Goal: Task Accomplishment & Management: Manage account settings

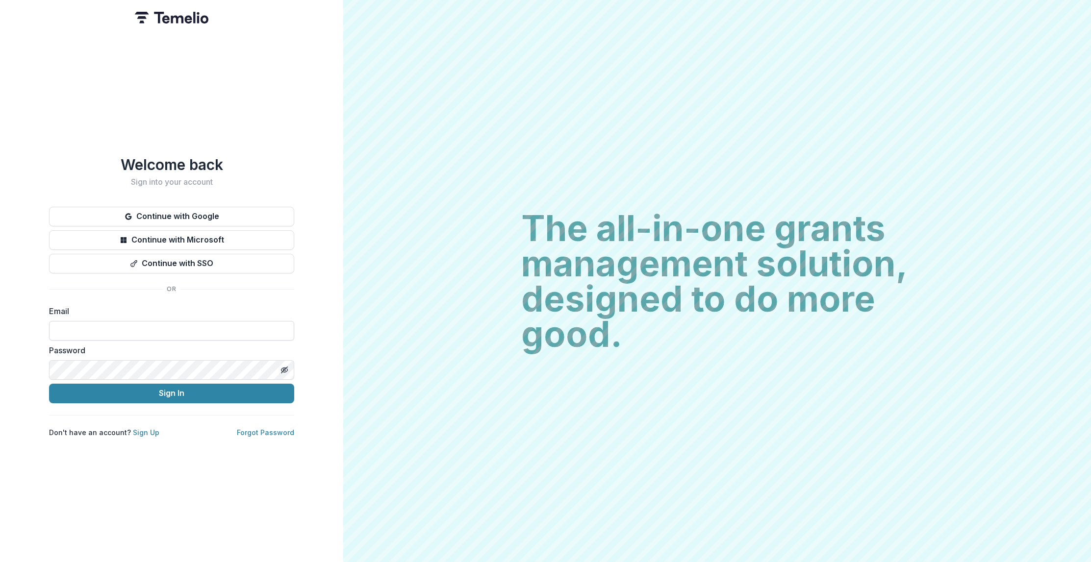
click at [130, 321] on input at bounding box center [171, 331] width 245 height 20
type input "**********"
click at [115, 388] on button "Sign In" at bounding box center [171, 394] width 245 height 20
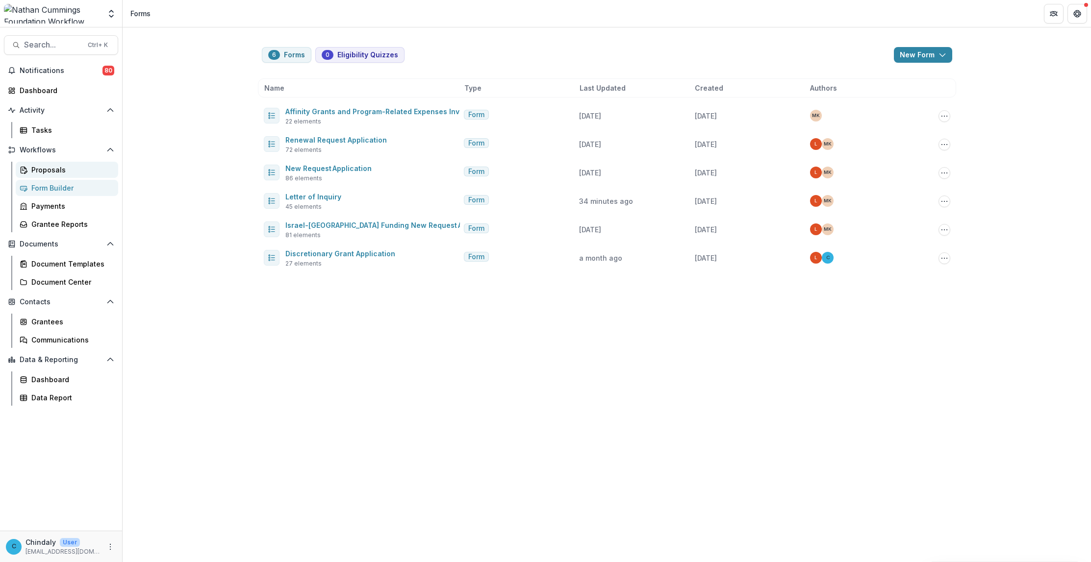
click at [33, 170] on div "Proposals" at bounding box center [70, 170] width 79 height 10
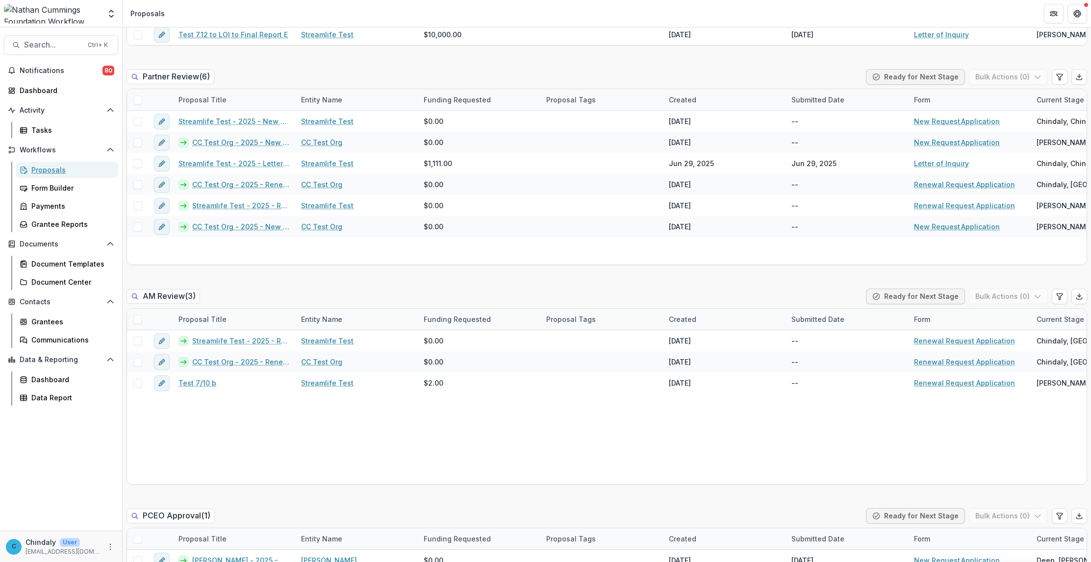
scroll to position [1680, 0]
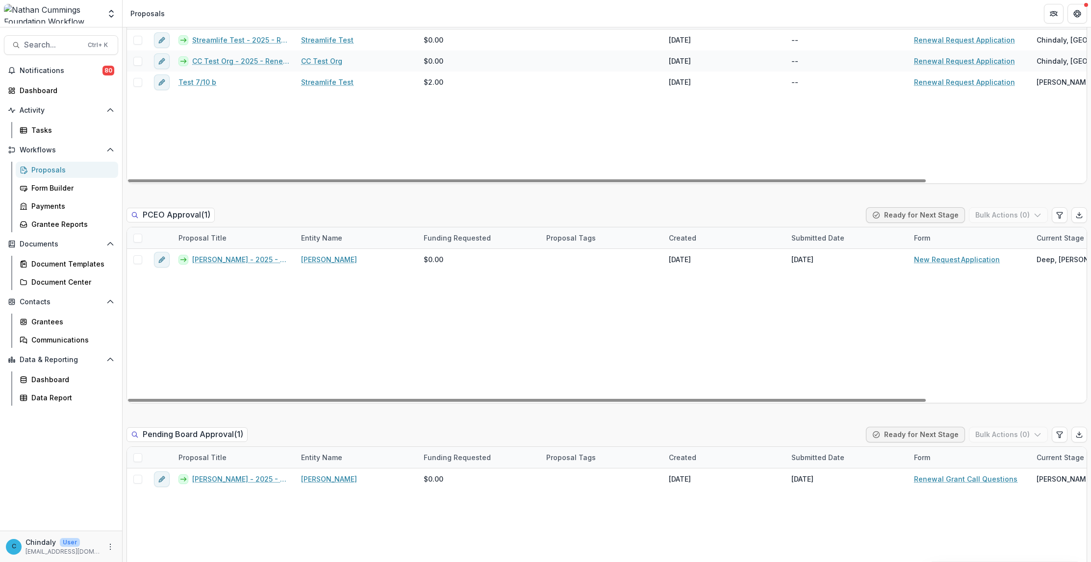
click at [69, 18] on img at bounding box center [52, 14] width 97 height 20
click at [109, 11] on polyline "Open entity switcher" at bounding box center [111, 11] width 4 height 2
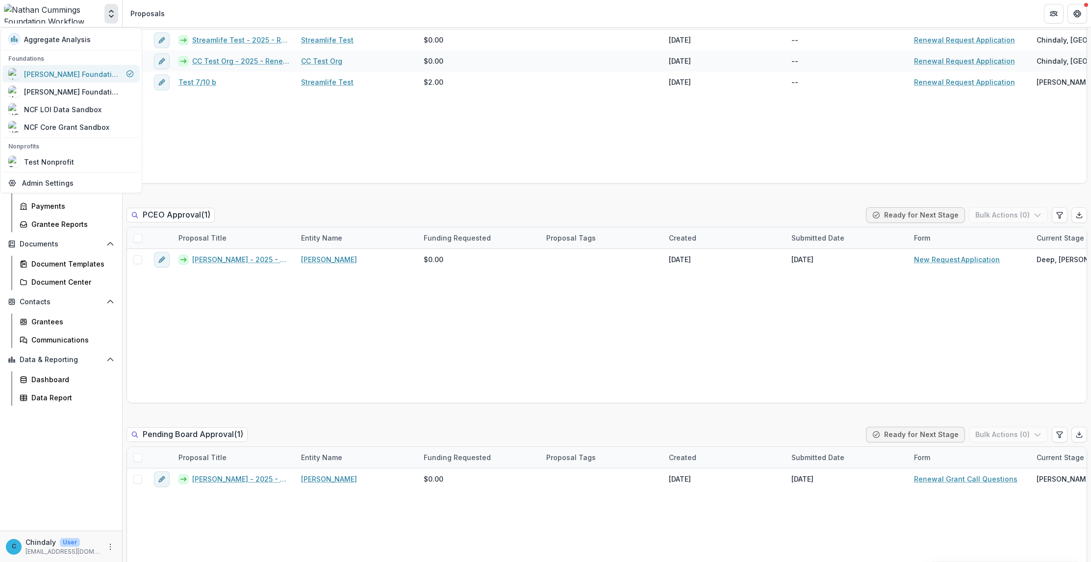
click at [86, 69] on div "Nathan Cummings Foundation Workflow Sandbox" at bounding box center [73, 74] width 98 height 10
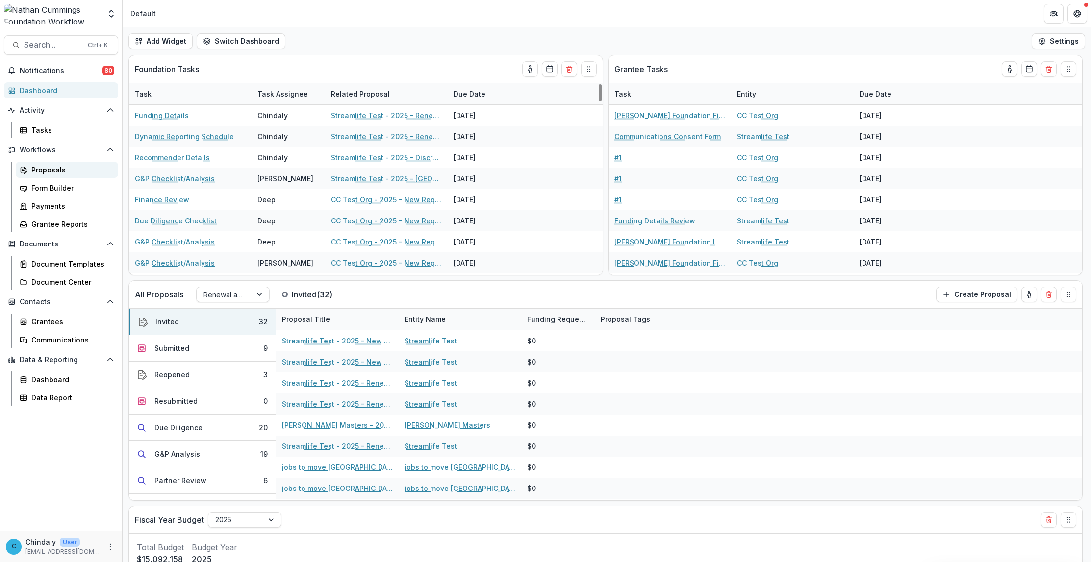
click at [54, 167] on div "Proposals" at bounding box center [70, 170] width 79 height 10
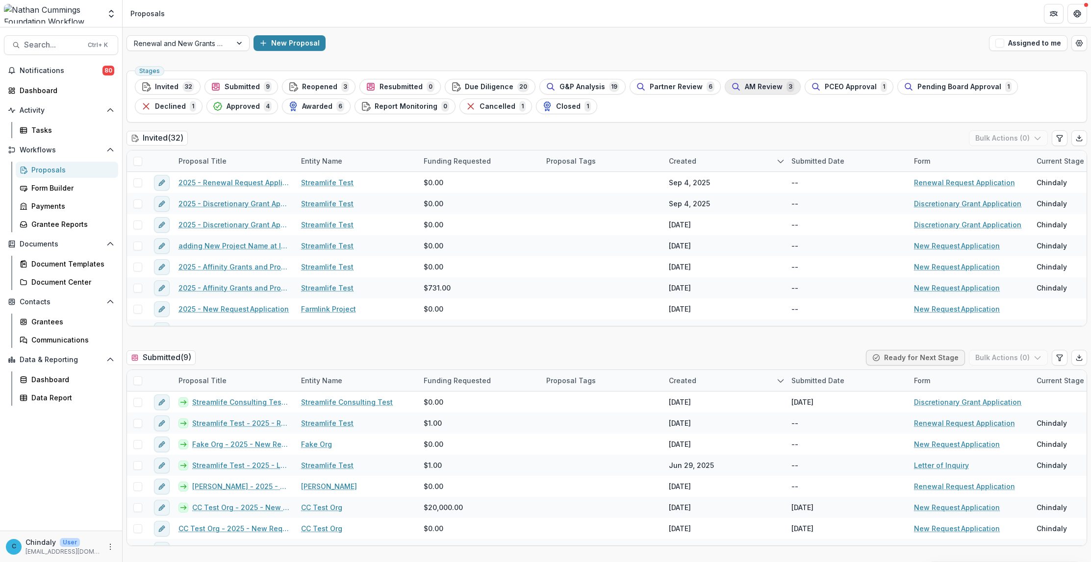
click at [758, 86] on span "AM Review" at bounding box center [764, 87] width 38 height 8
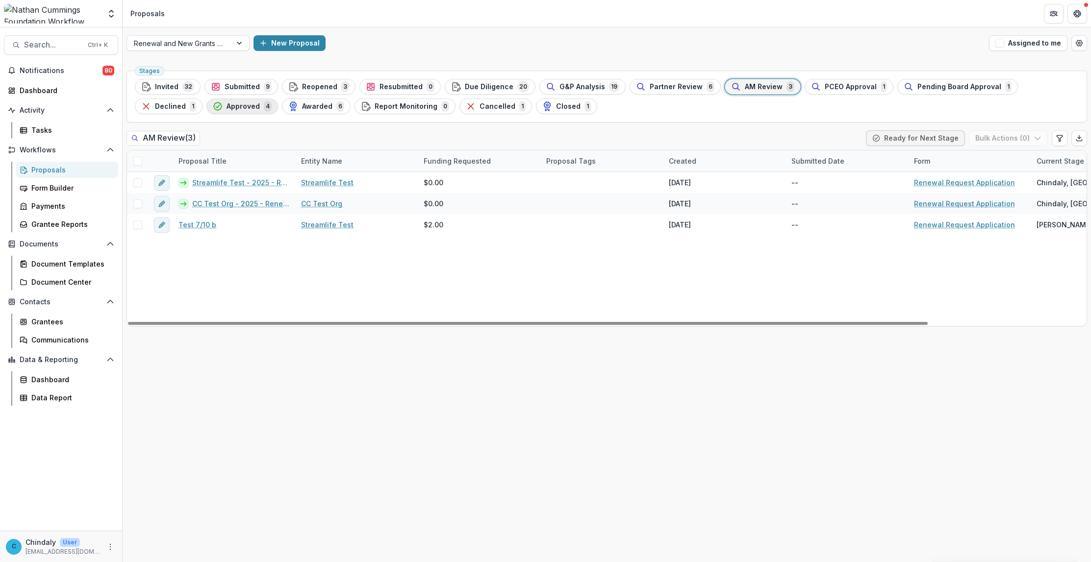
click at [226, 109] on span "Approved" at bounding box center [242, 106] width 33 height 8
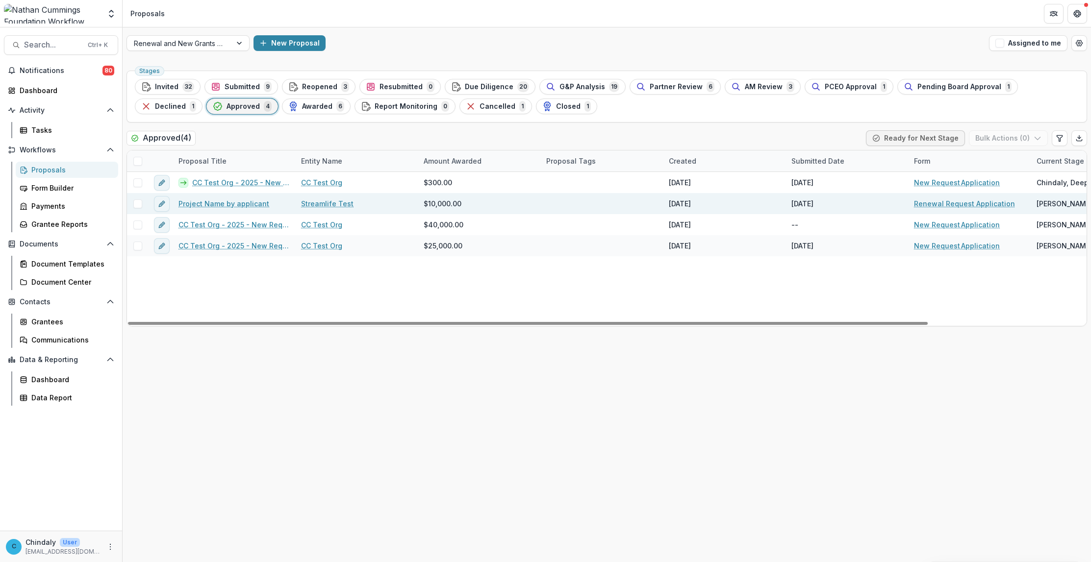
click at [243, 206] on link "Project Name by applicant" at bounding box center [223, 204] width 91 height 10
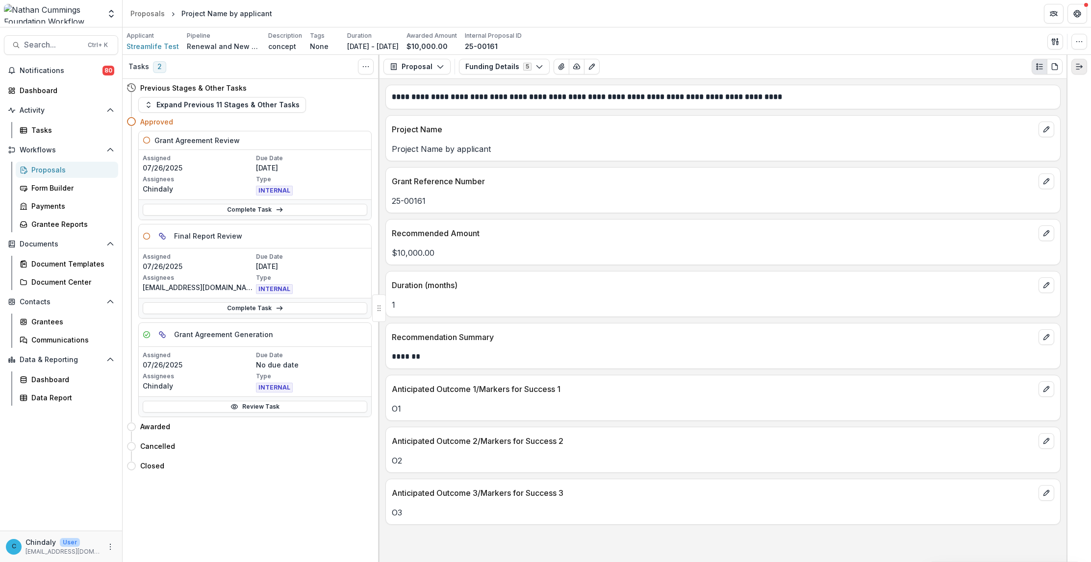
click at [1076, 65] on icon "Expand right" at bounding box center [1079, 67] width 8 height 8
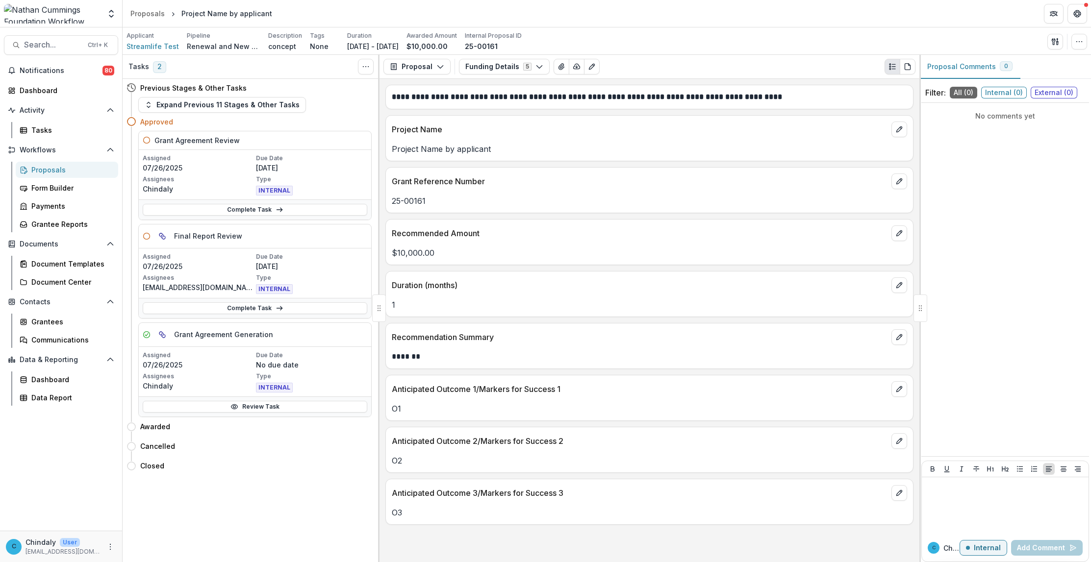
click at [920, 304] on div at bounding box center [920, 308] width 14 height 27
click at [999, 69] on span "0" at bounding box center [1005, 66] width 13 height 10
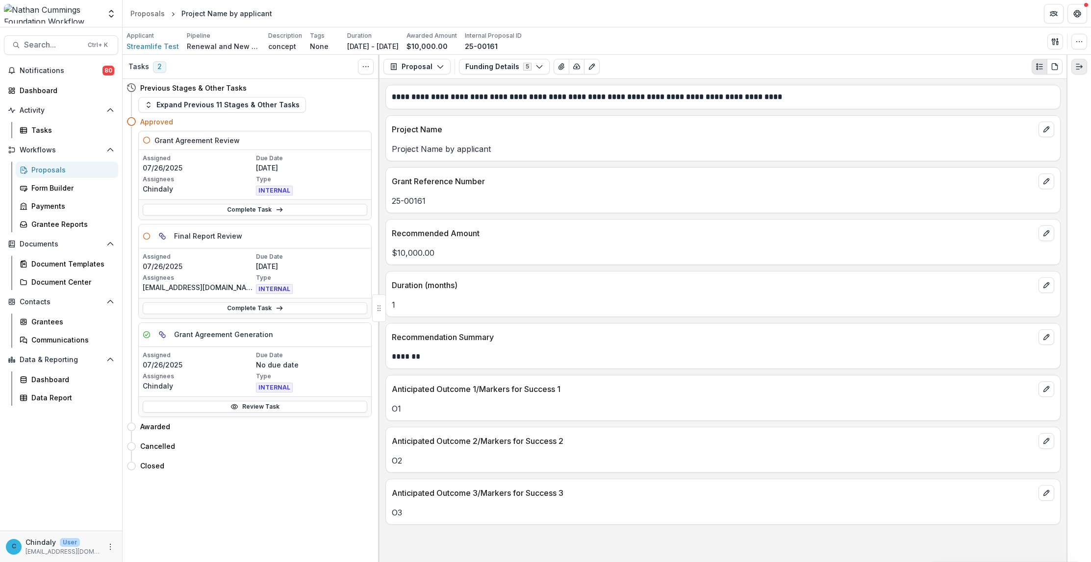
click at [1079, 63] on icon "Expand right" at bounding box center [1079, 67] width 8 height 8
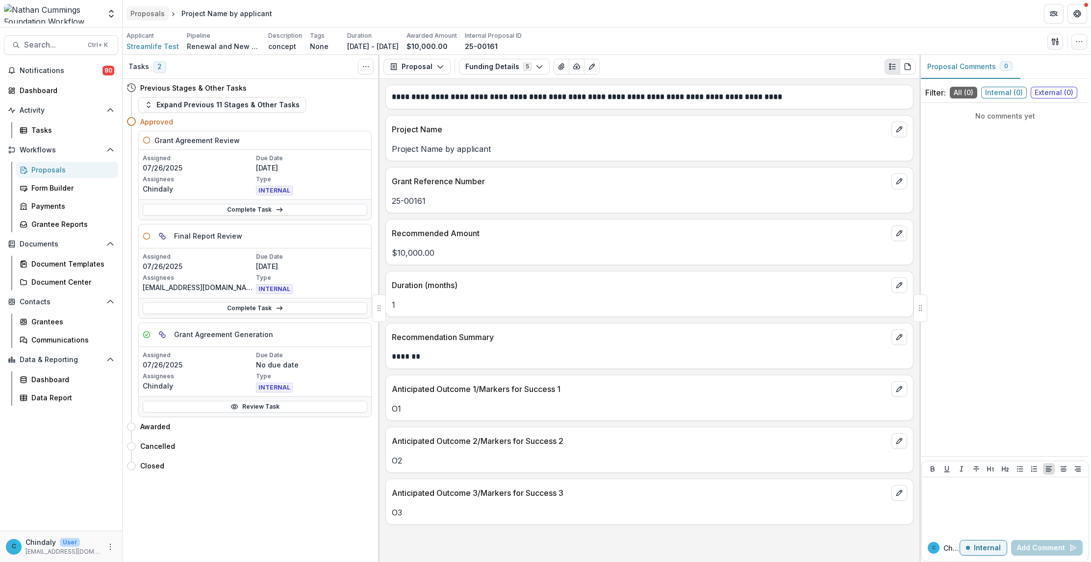
click at [161, 11] on div "Proposals" at bounding box center [147, 13] width 34 height 10
click at [43, 167] on div "Proposals" at bounding box center [70, 170] width 79 height 10
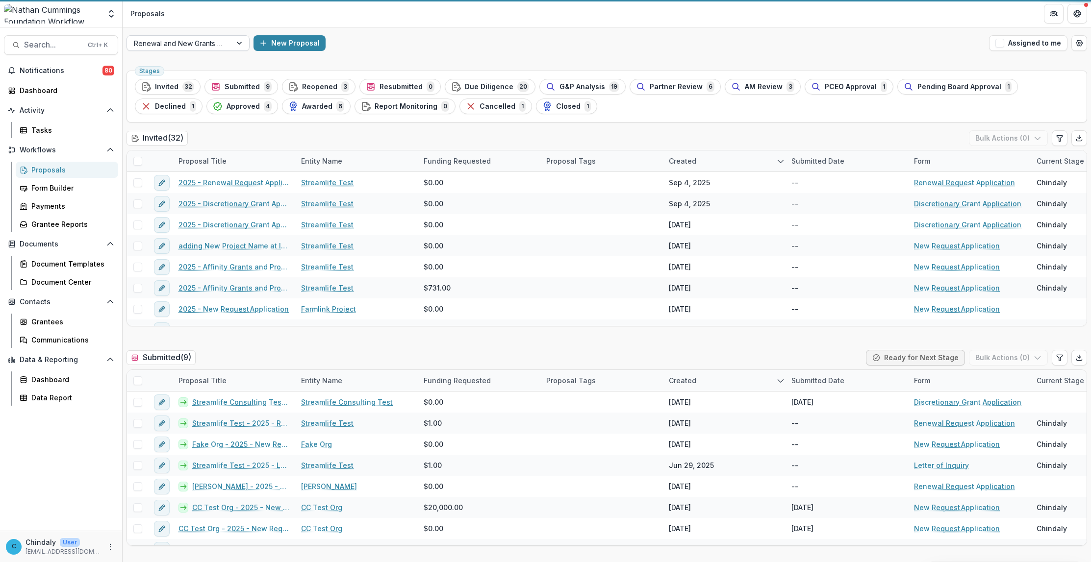
click at [207, 45] on div at bounding box center [179, 43] width 91 height 12
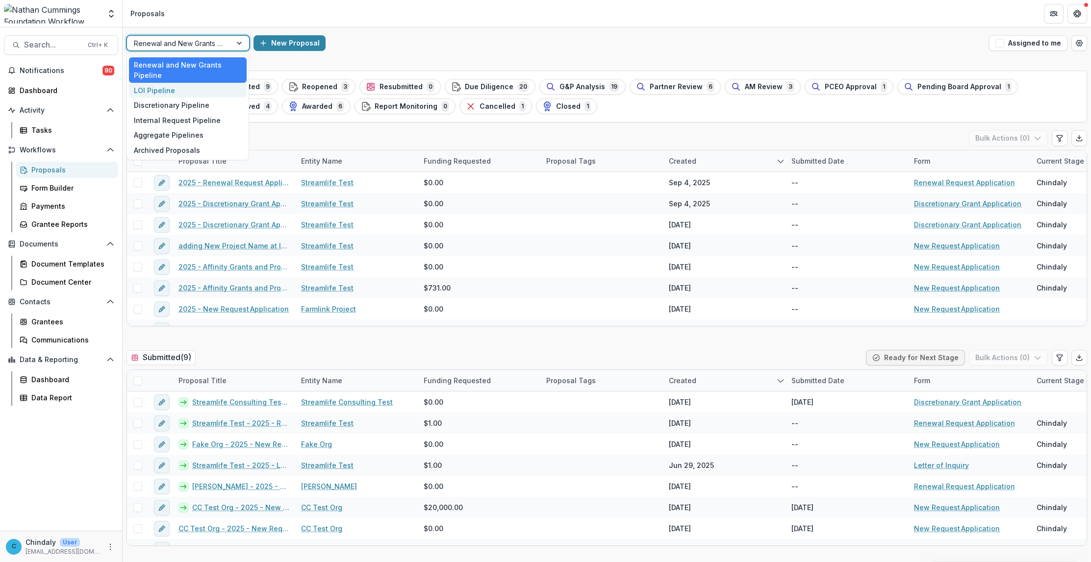
click at [157, 91] on div "LOI Pipeline" at bounding box center [188, 90] width 118 height 15
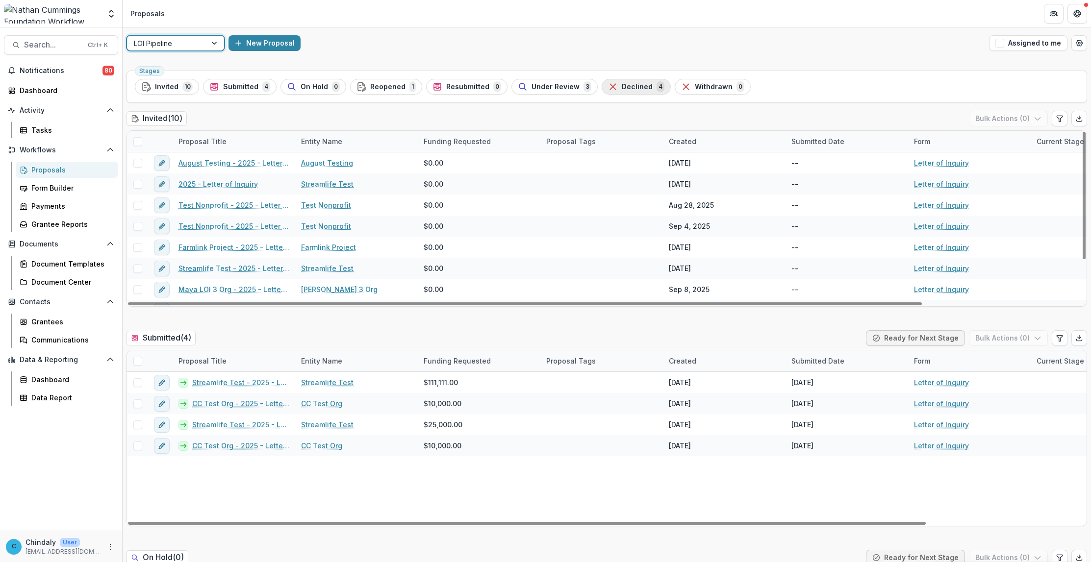
click at [633, 86] on span "Declined" at bounding box center [637, 87] width 31 height 8
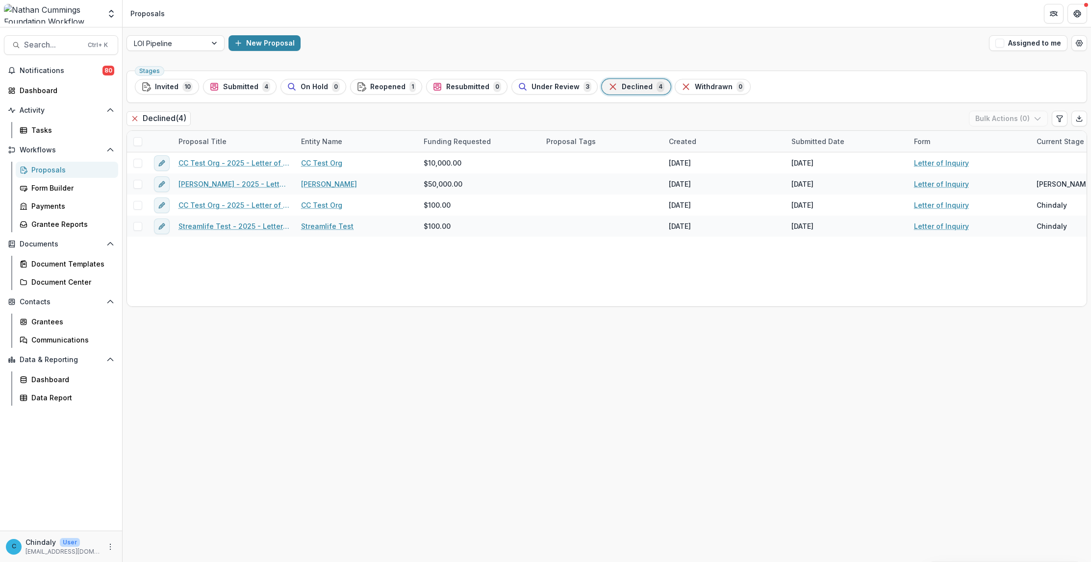
click at [623, 83] on span "Declined" at bounding box center [637, 87] width 31 height 8
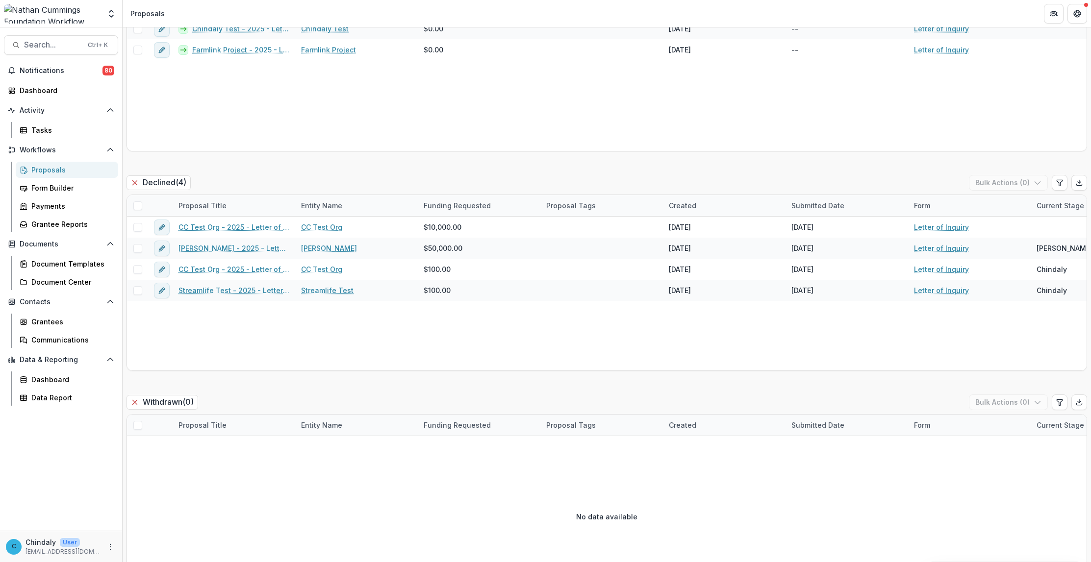
scroll to position [1285, 0]
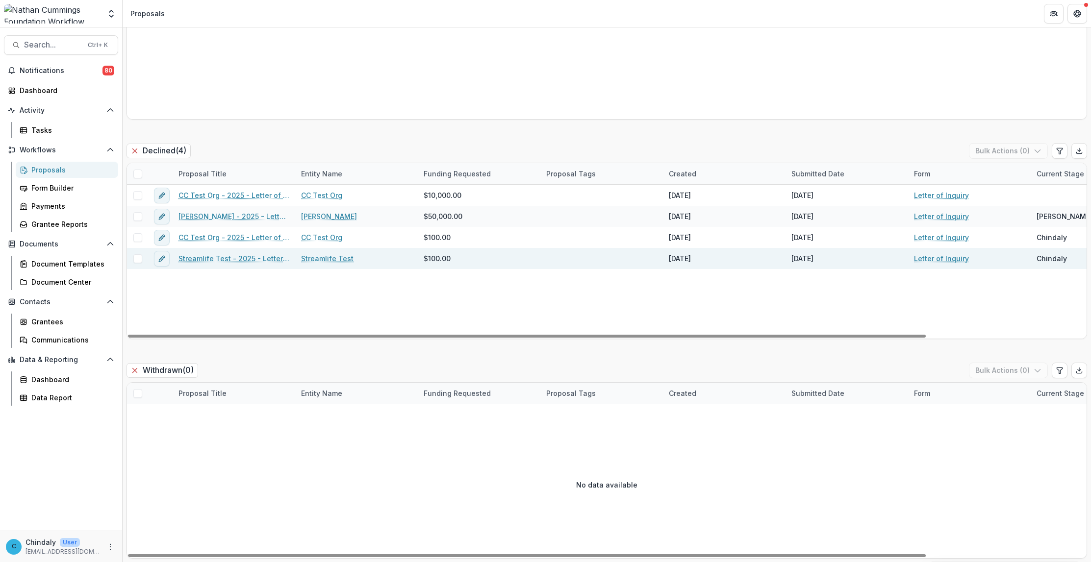
click at [264, 260] on link "Streamlife Test - 2025 - Letter of Inquiry" at bounding box center [233, 258] width 111 height 10
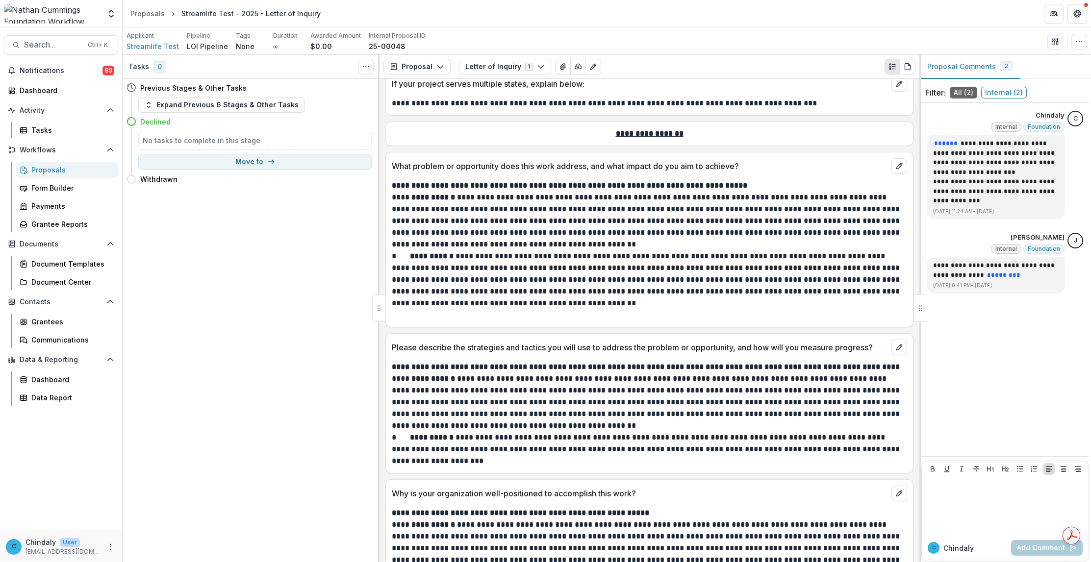
scroll to position [796, 0]
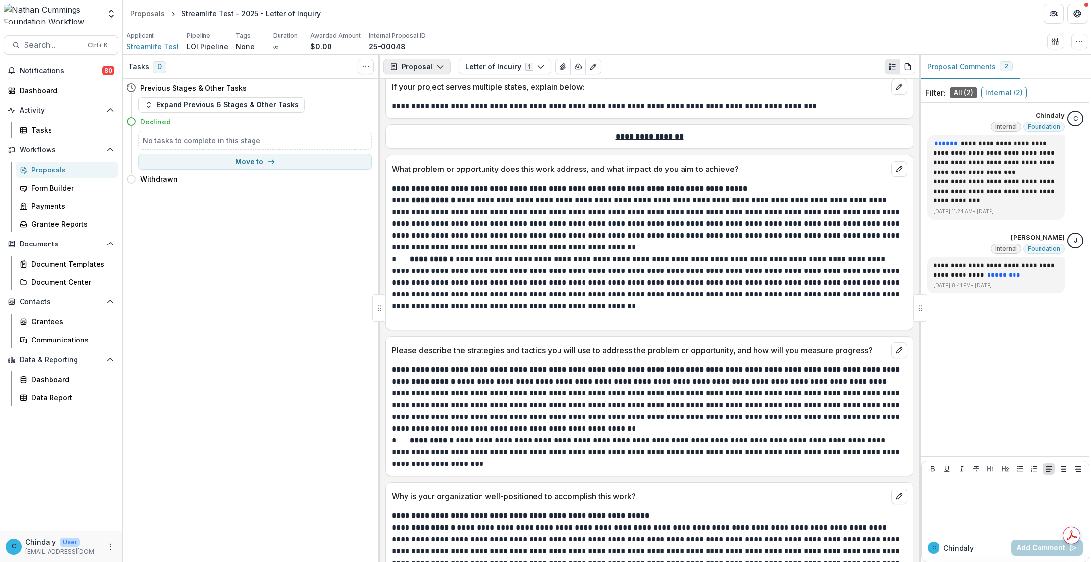
click at [438, 69] on icon "button" at bounding box center [440, 67] width 8 height 8
click at [544, 67] on button "Letter of Inquiry 1" at bounding box center [505, 67] width 92 height 16
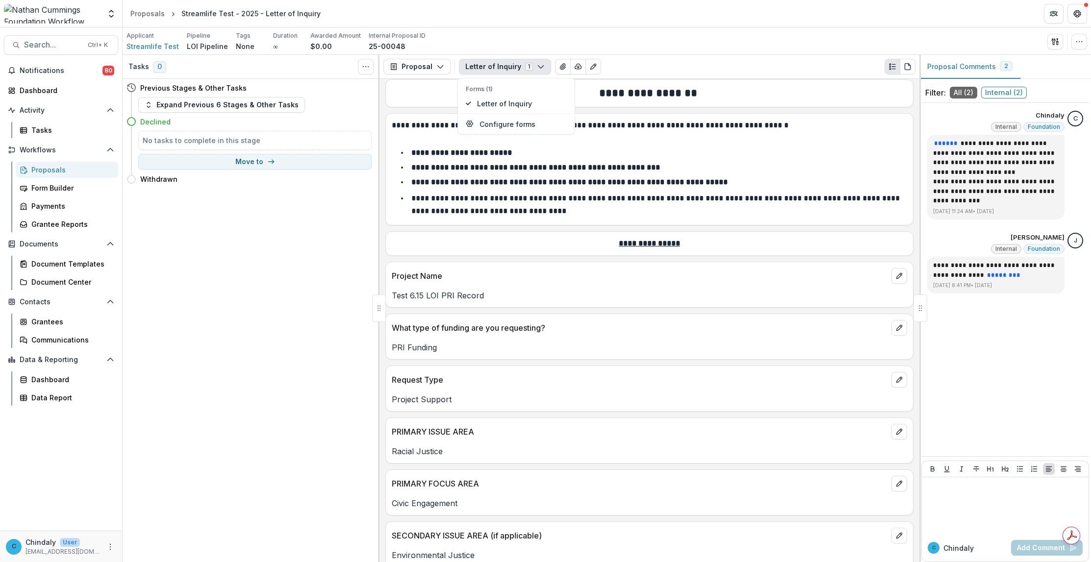
scroll to position [0, 0]
